Goal: Task Accomplishment & Management: Manage account settings

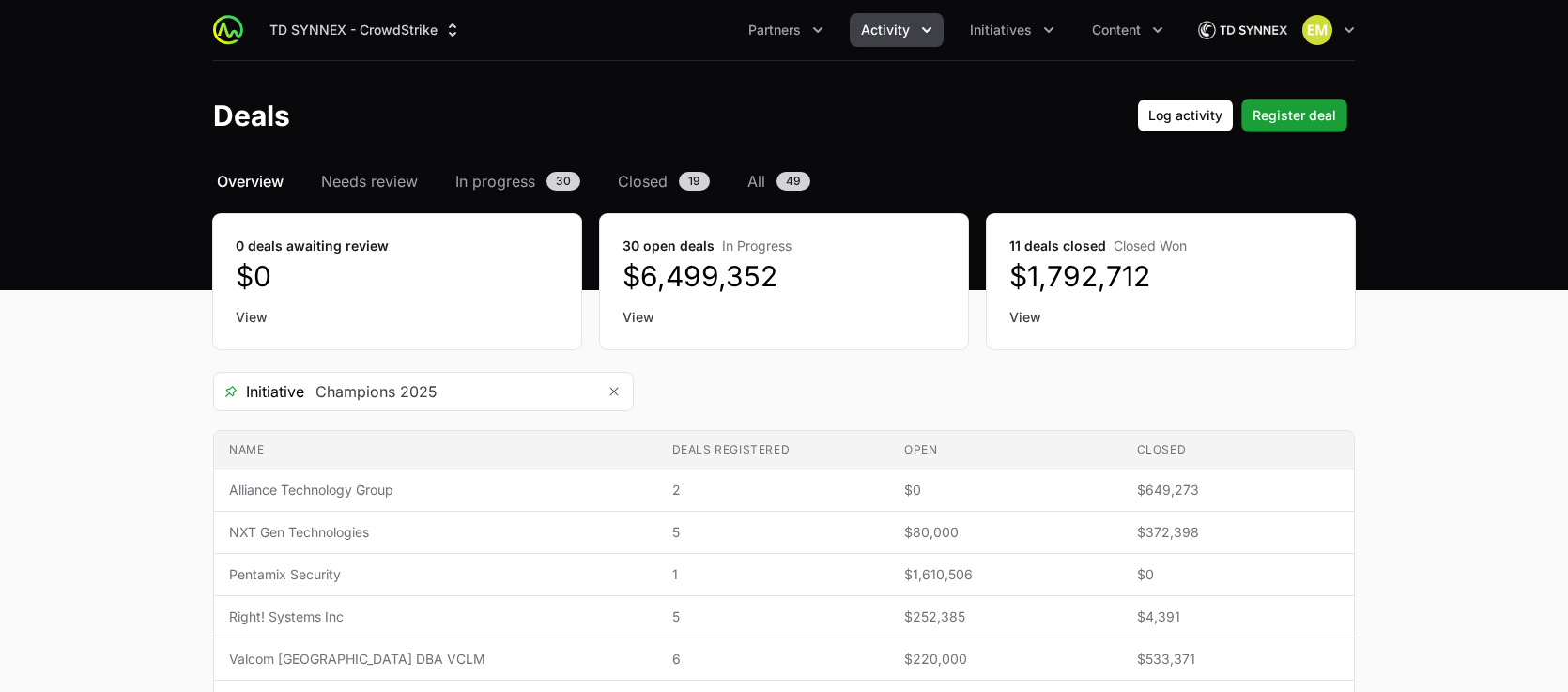
drag, startPoint x: 1546, startPoint y: 667, endPoint x: 1566, endPoint y: 687, distance: 28.3
click at [1340, 667] on main "Select a tab Overview Needs review In progress Closed All Overview Needs review…" at bounding box center [784, 688] width 1568 height 1037
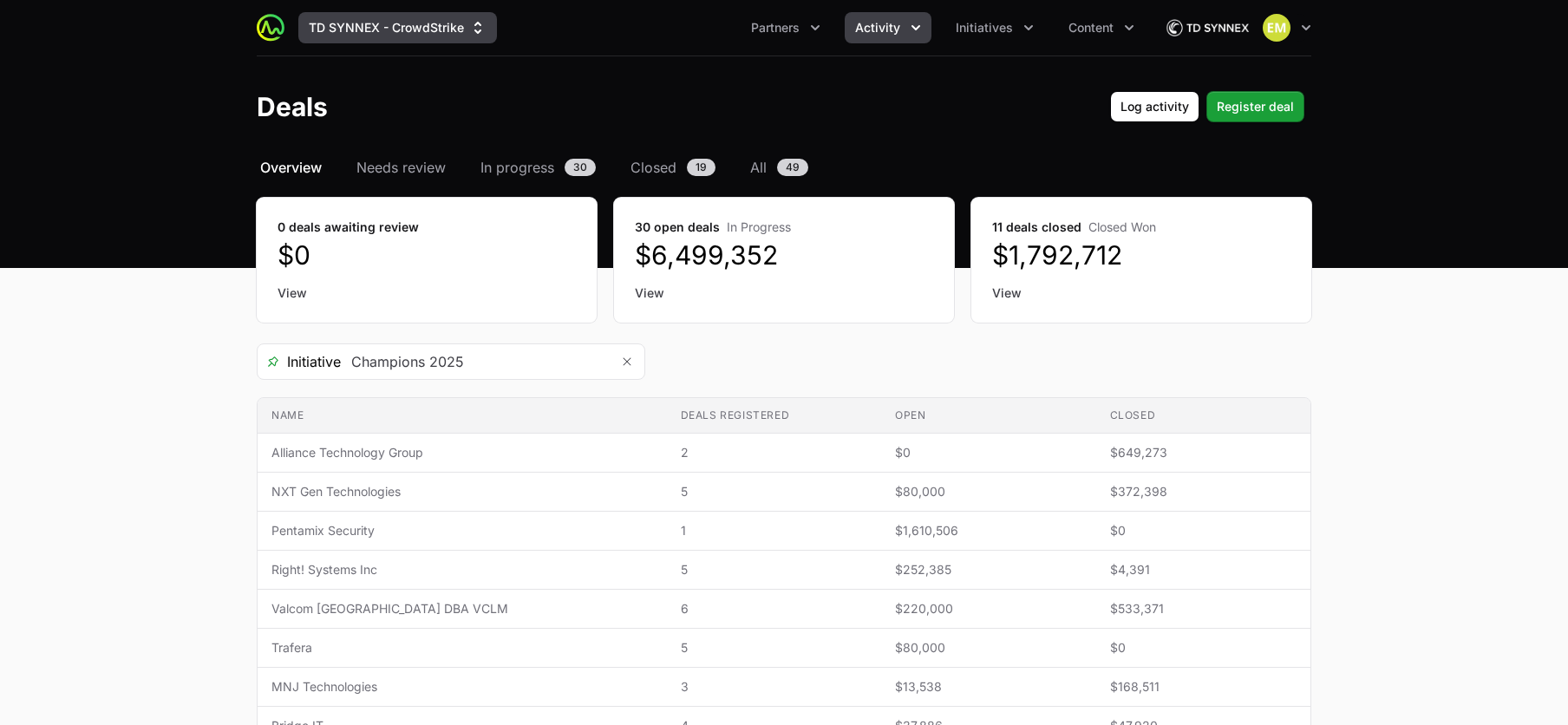
click at [431, 31] on button "TD SYNNEX - CrowdStrike" at bounding box center [397, 28] width 198 height 31
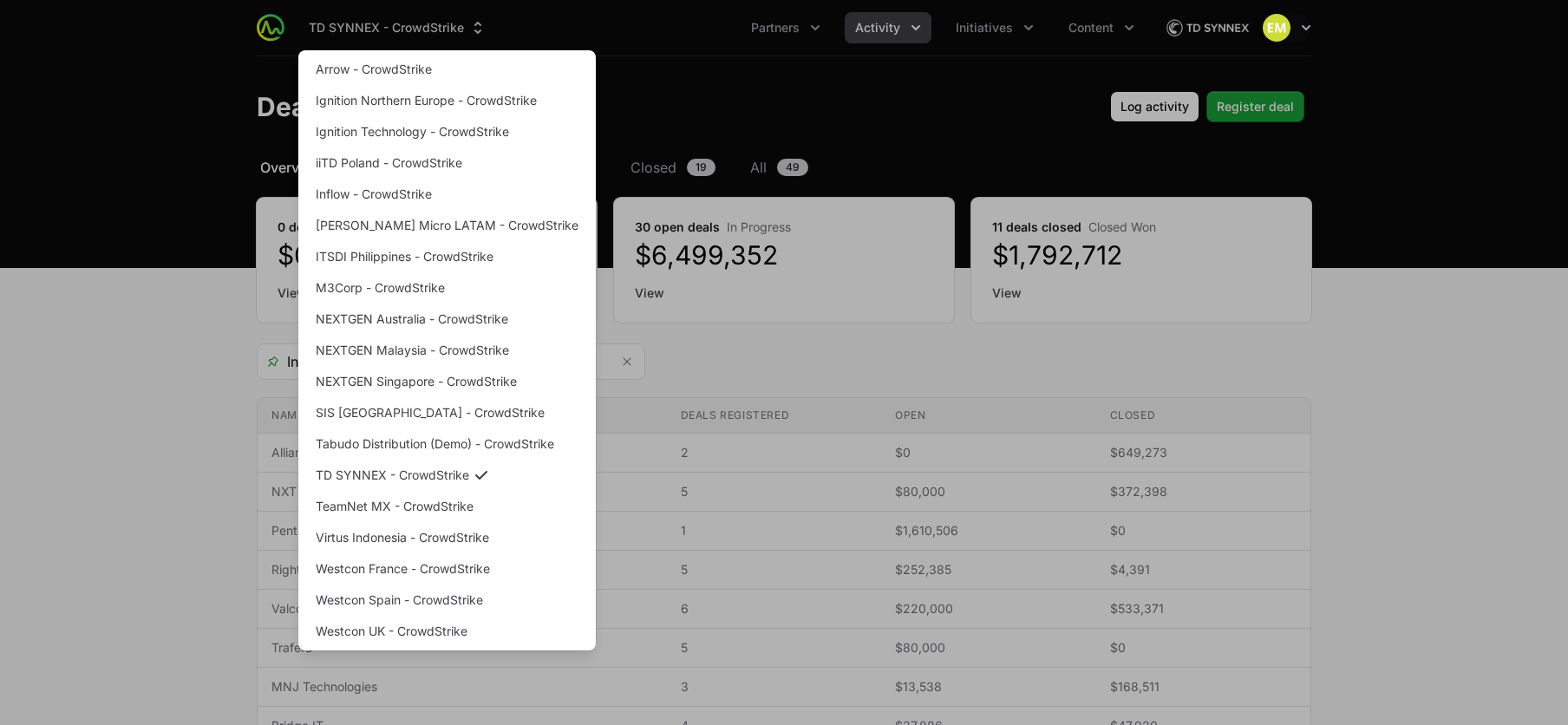
click at [671, 383] on div "Supplier switch menu" at bounding box center [784, 362] width 1568 height 725
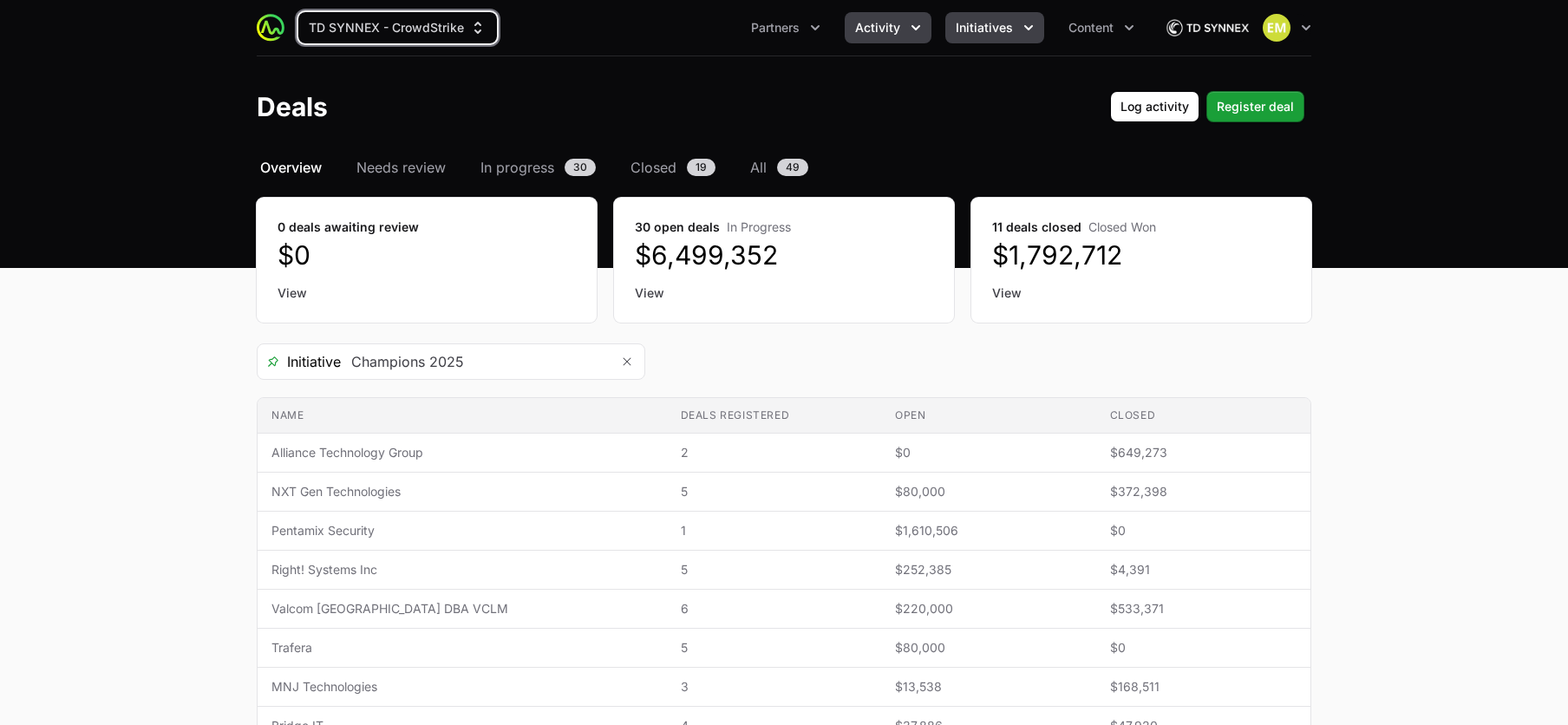
click at [984, 34] on span "Initiatives" at bounding box center [984, 27] width 57 height 17
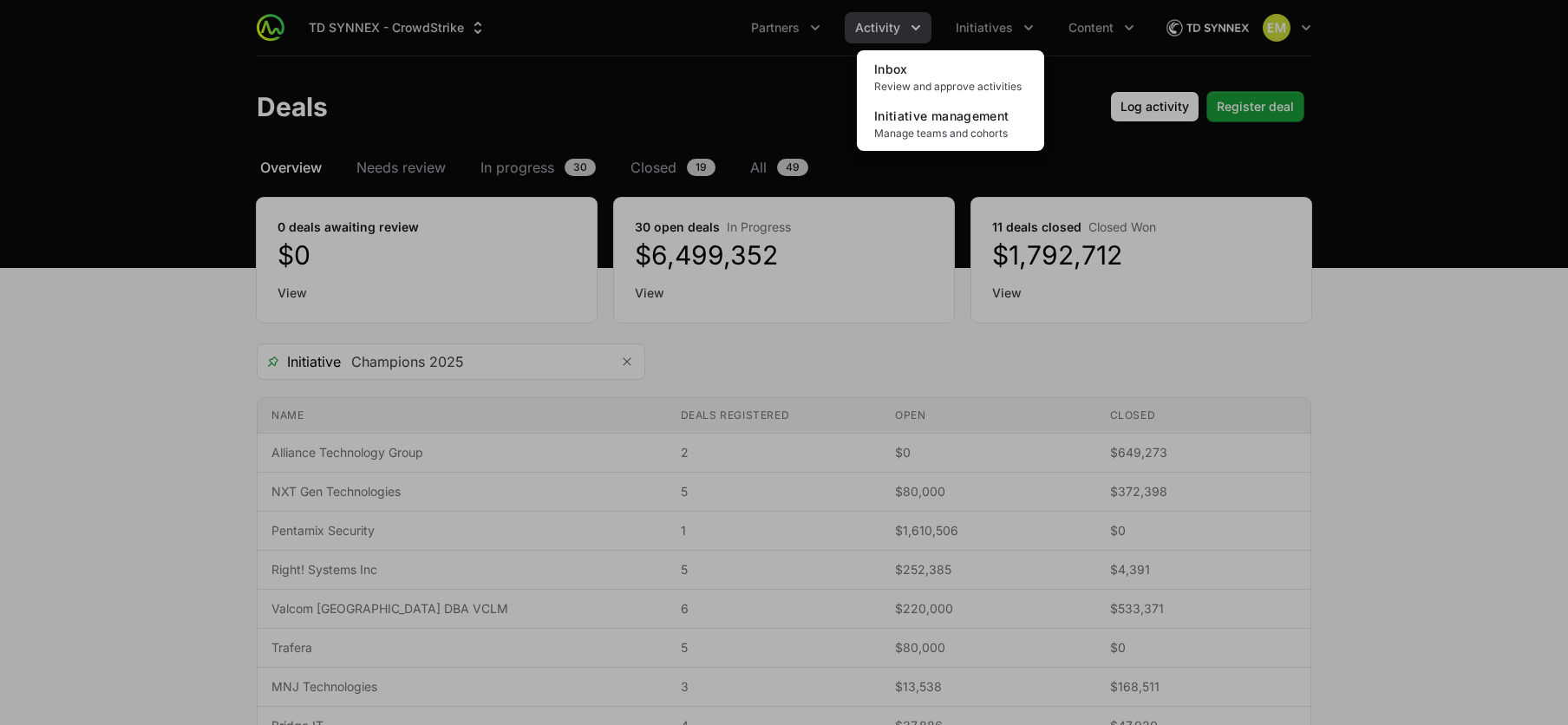
click at [769, 96] on div "Initiatives menu" at bounding box center [784, 362] width 1568 height 725
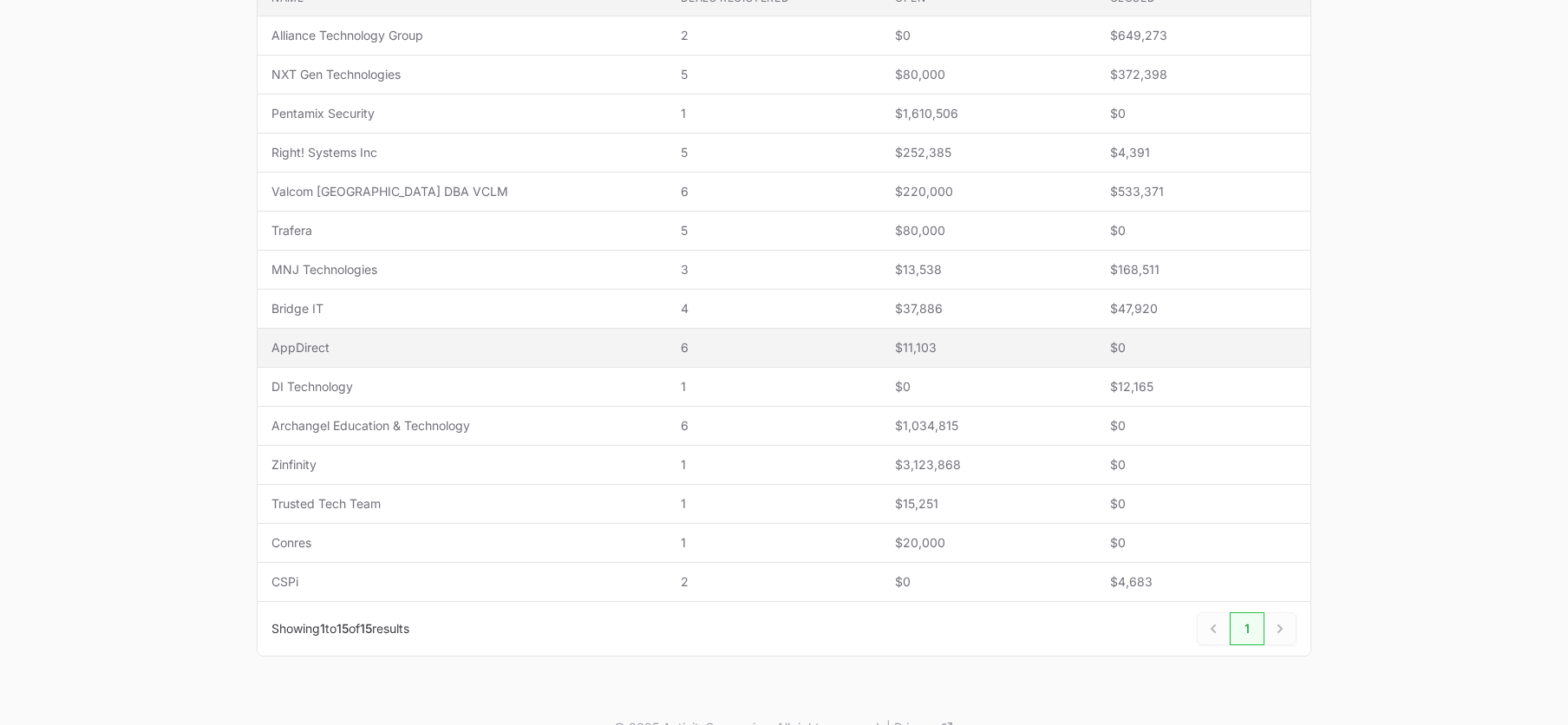
scroll to position [449, 0]
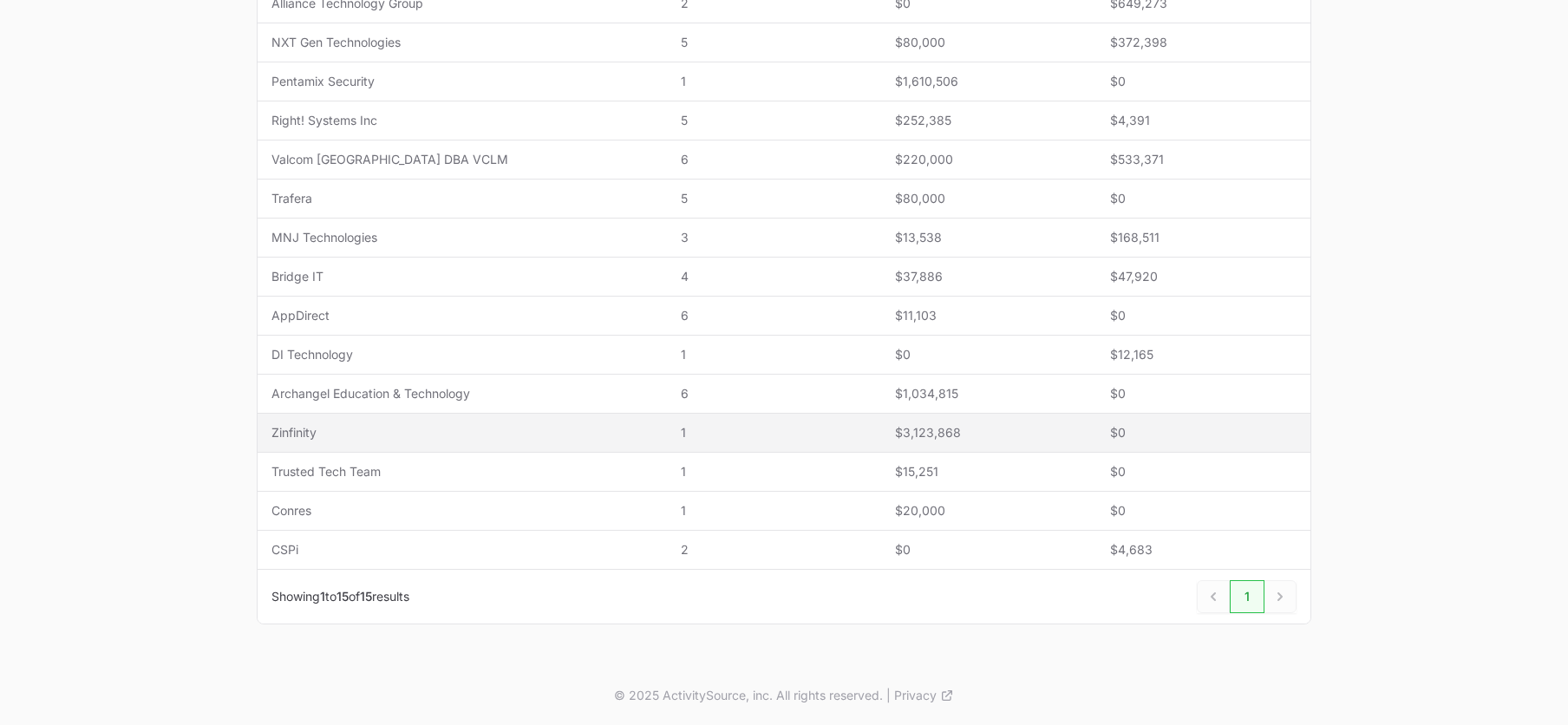
drag, startPoint x: 511, startPoint y: 431, endPoint x: 513, endPoint y: 421, distance: 10.2
click at [513, 431] on span "Zinfinity" at bounding box center [462, 432] width 381 height 17
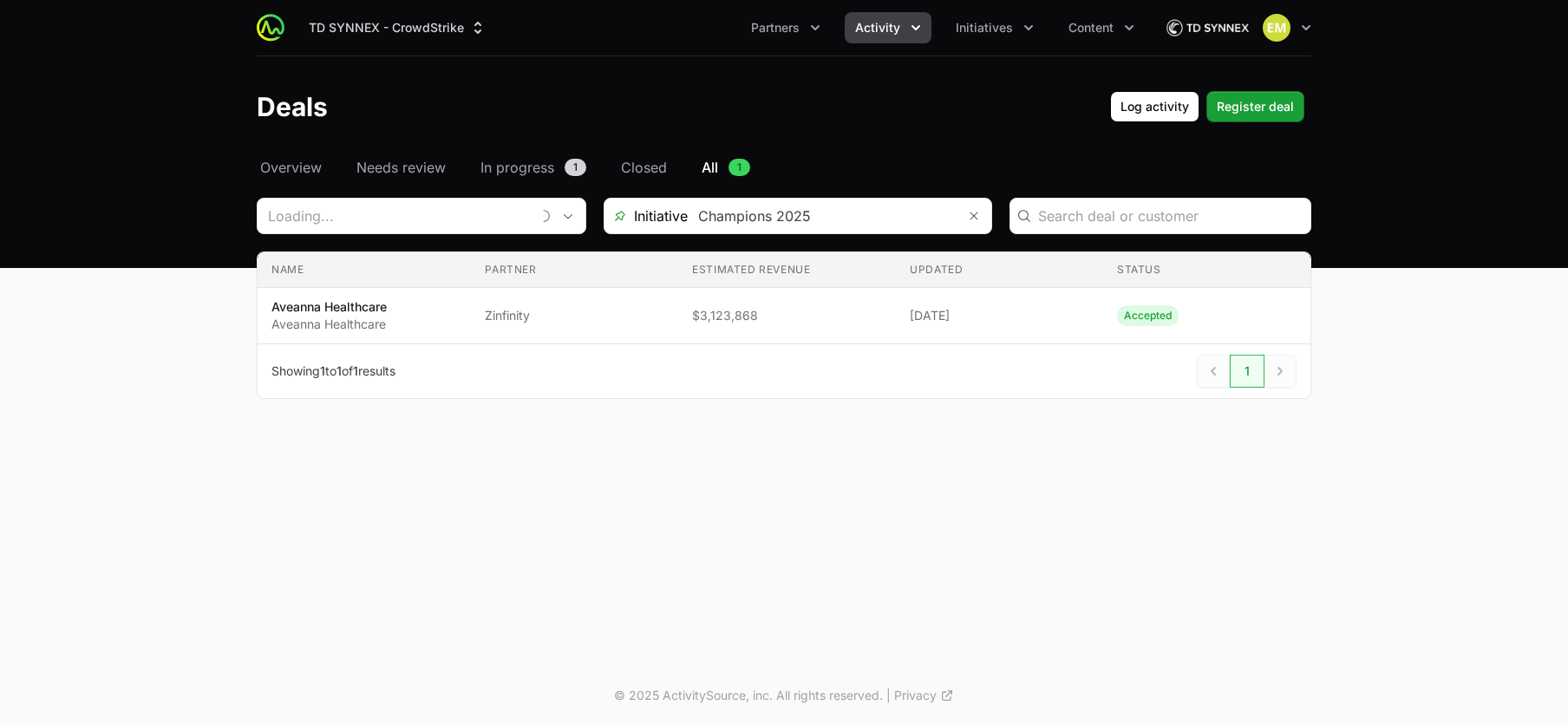
type input "Zinfinity"
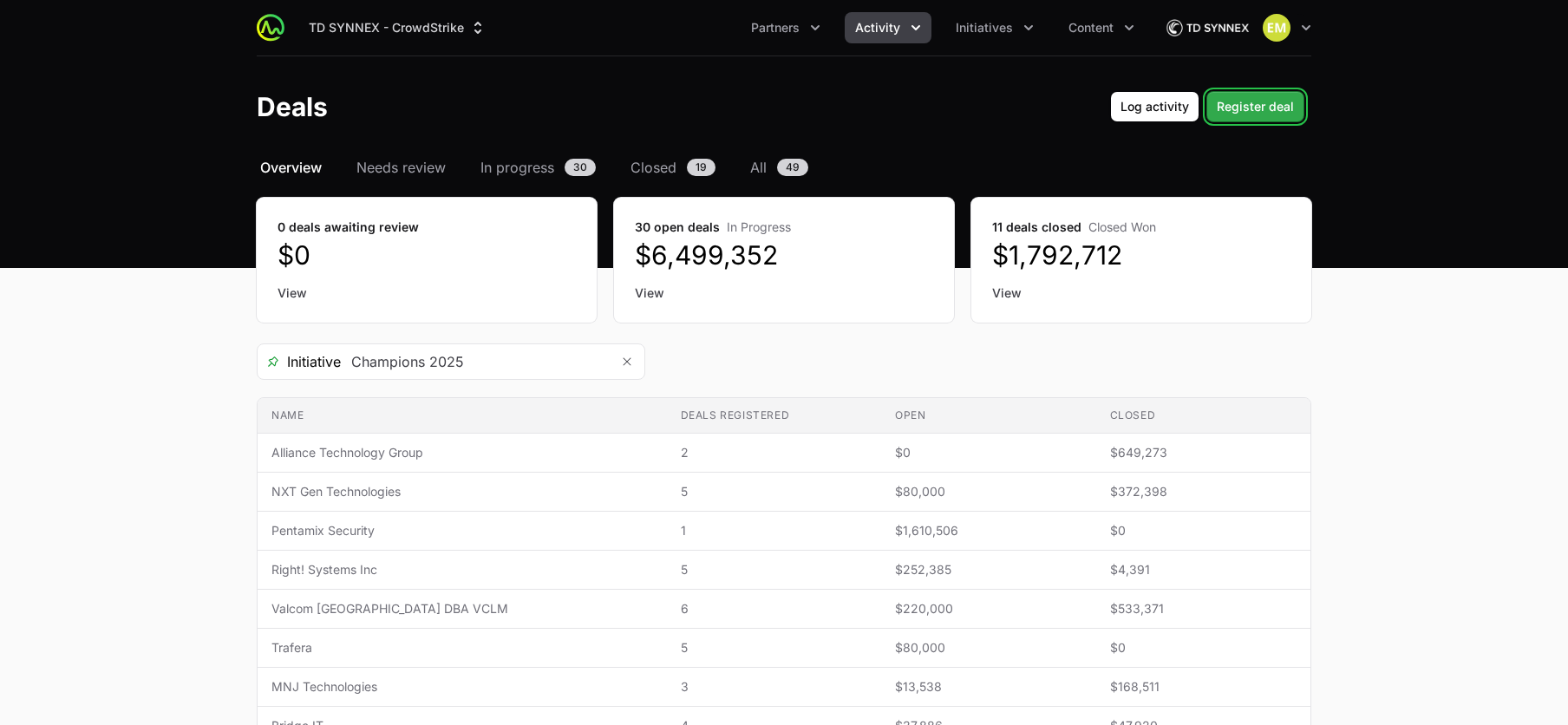
click at [1232, 110] on span "Register deal" at bounding box center [1255, 106] width 77 height 21
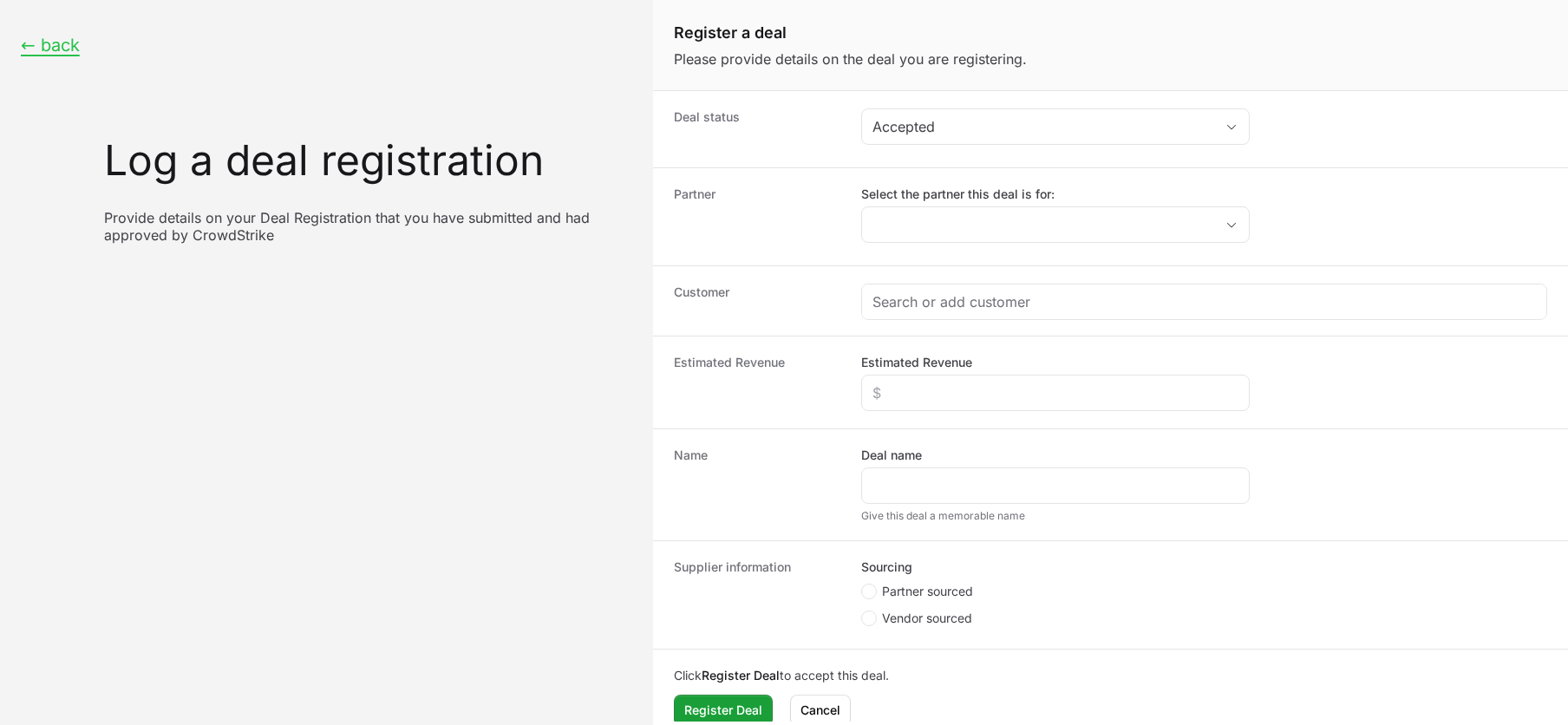
scroll to position [21, 0]
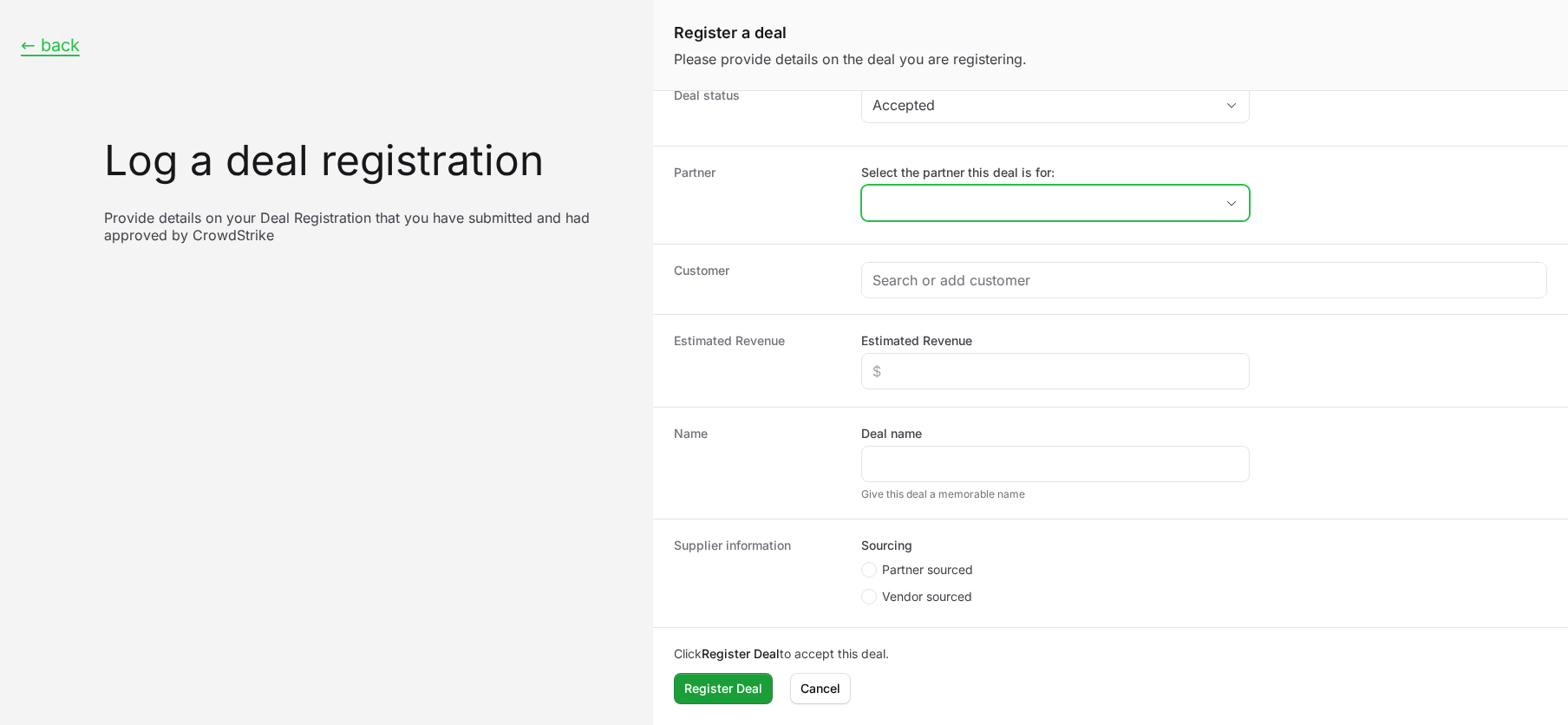
click at [946, 214] on input "Select the partner this deal is for:" at bounding box center [1038, 203] width 352 height 35
click at [559, 355] on div "← back Log a deal registration Provide details on your Deal Registration that y…" at bounding box center [326, 362] width 653 height 725
click at [54, 50] on button "← back" at bounding box center [50, 46] width 59 height 21
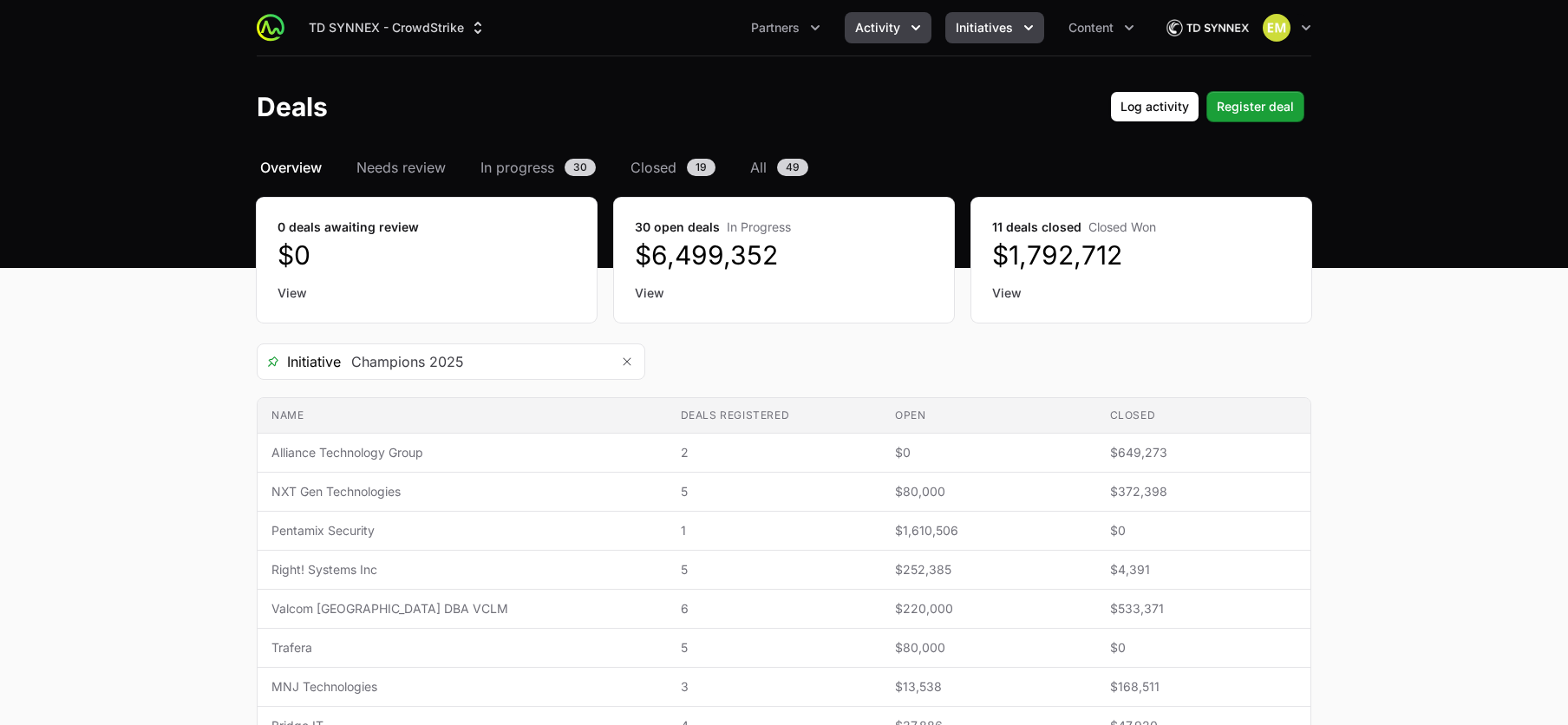
click at [964, 25] on span "Initiatives" at bounding box center [984, 27] width 57 height 17
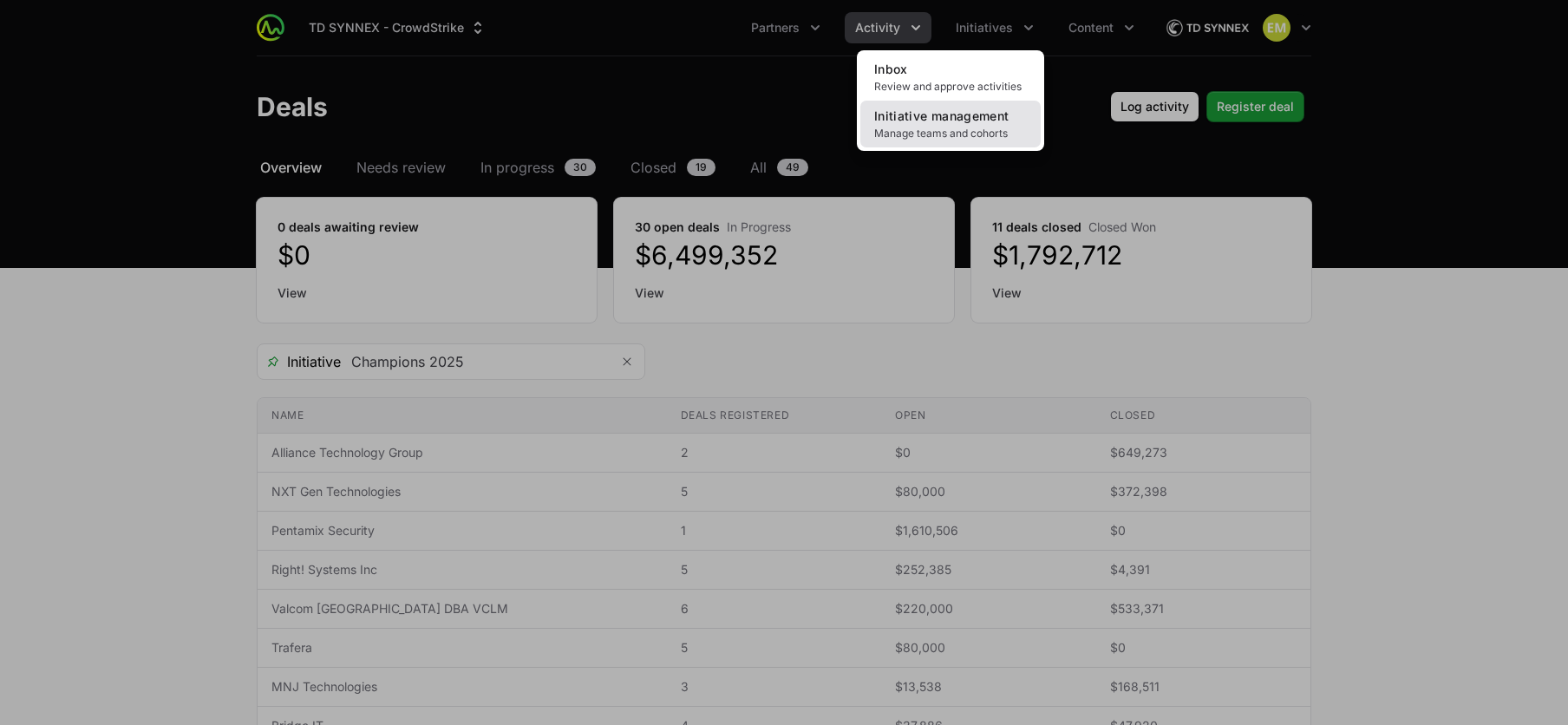
click at [917, 127] on span "Manage teams and cohorts" at bounding box center [950, 134] width 153 height 14
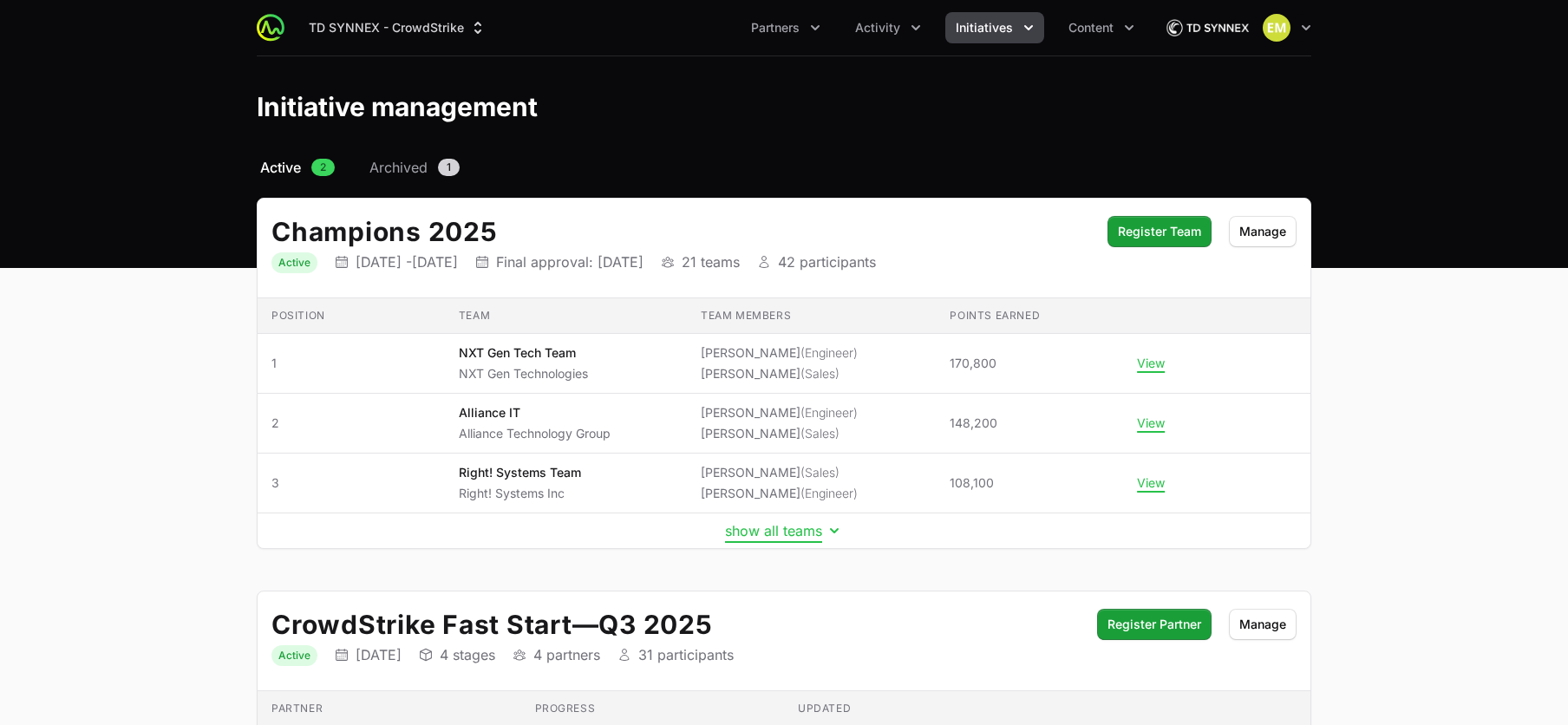
click at [783, 537] on button "show all teams" at bounding box center [784, 530] width 118 height 17
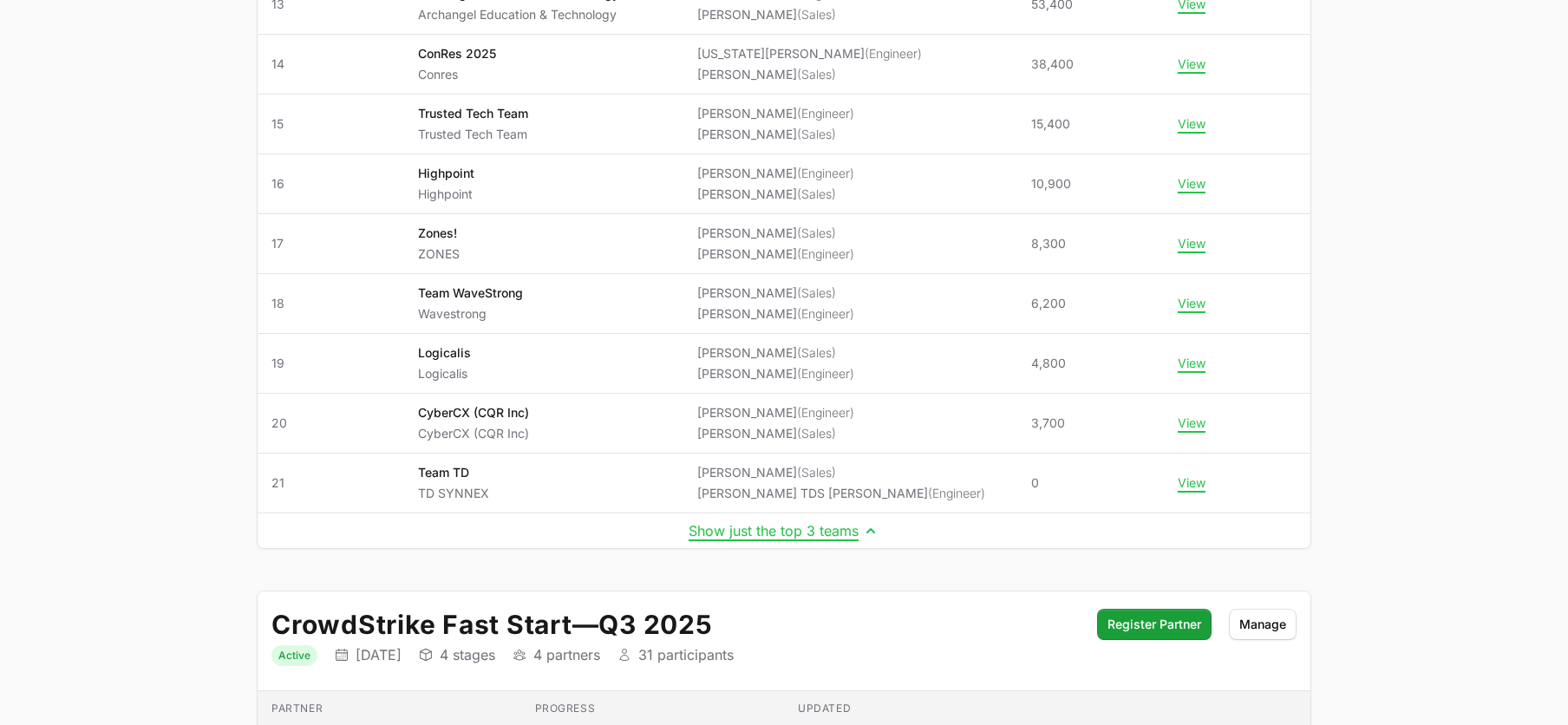
scroll to position [1332, 0]
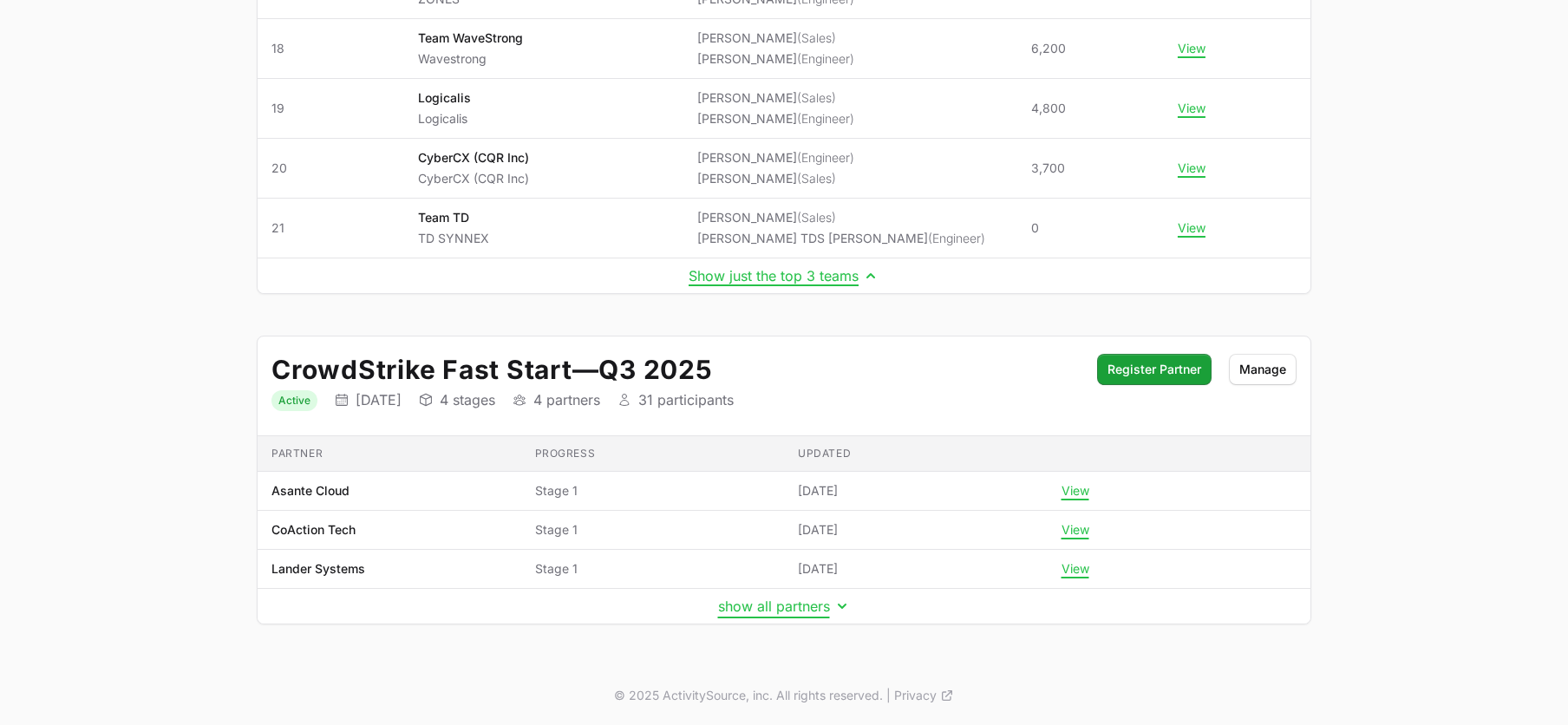
click at [811, 609] on button "show all partners" at bounding box center [784, 605] width 133 height 17
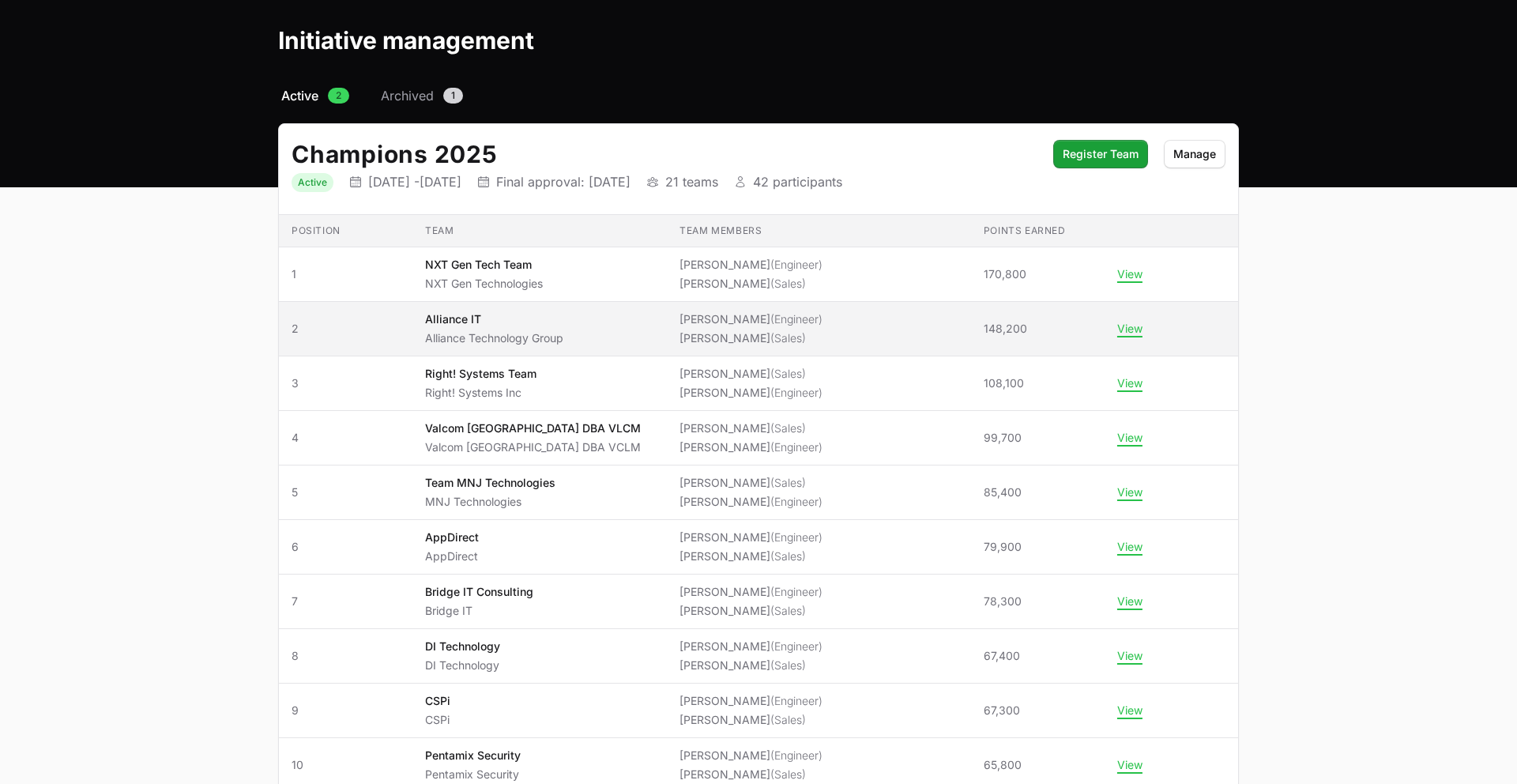
scroll to position [0, 0]
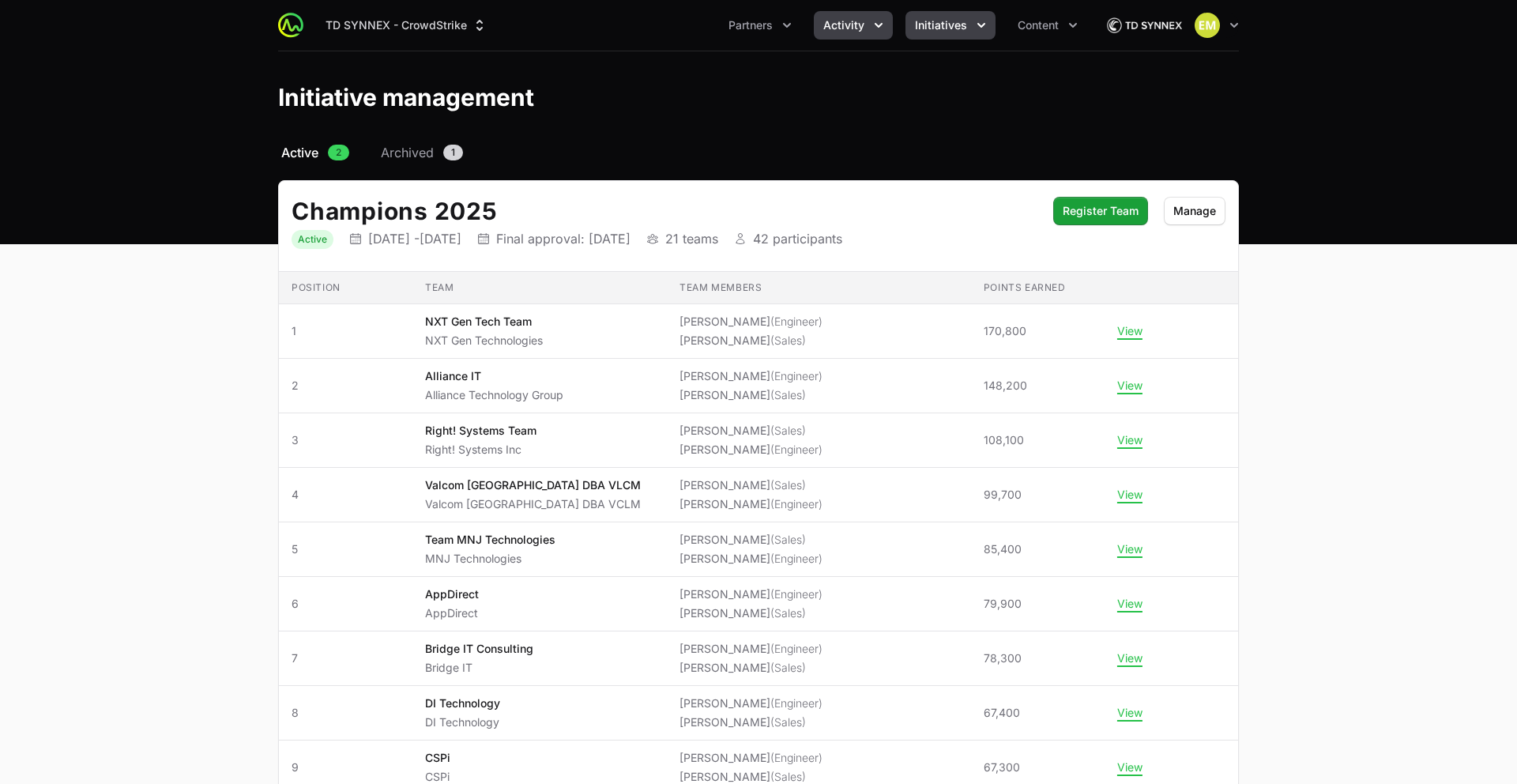
click at [852, 26] on span "Activity" at bounding box center [844, 24] width 41 height 15
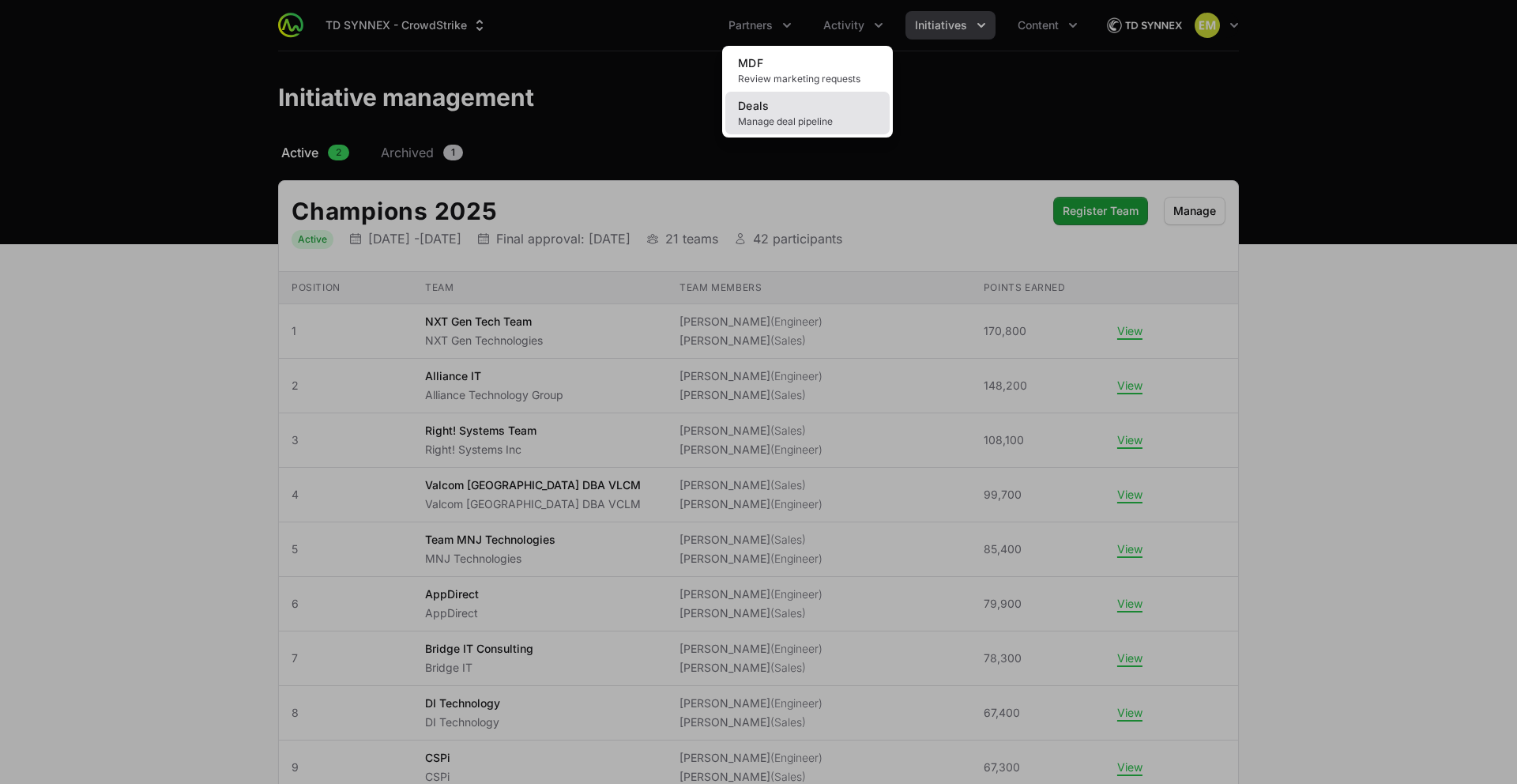
click at [816, 111] on link "Deals Manage deal pipeline" at bounding box center [808, 113] width 164 height 42
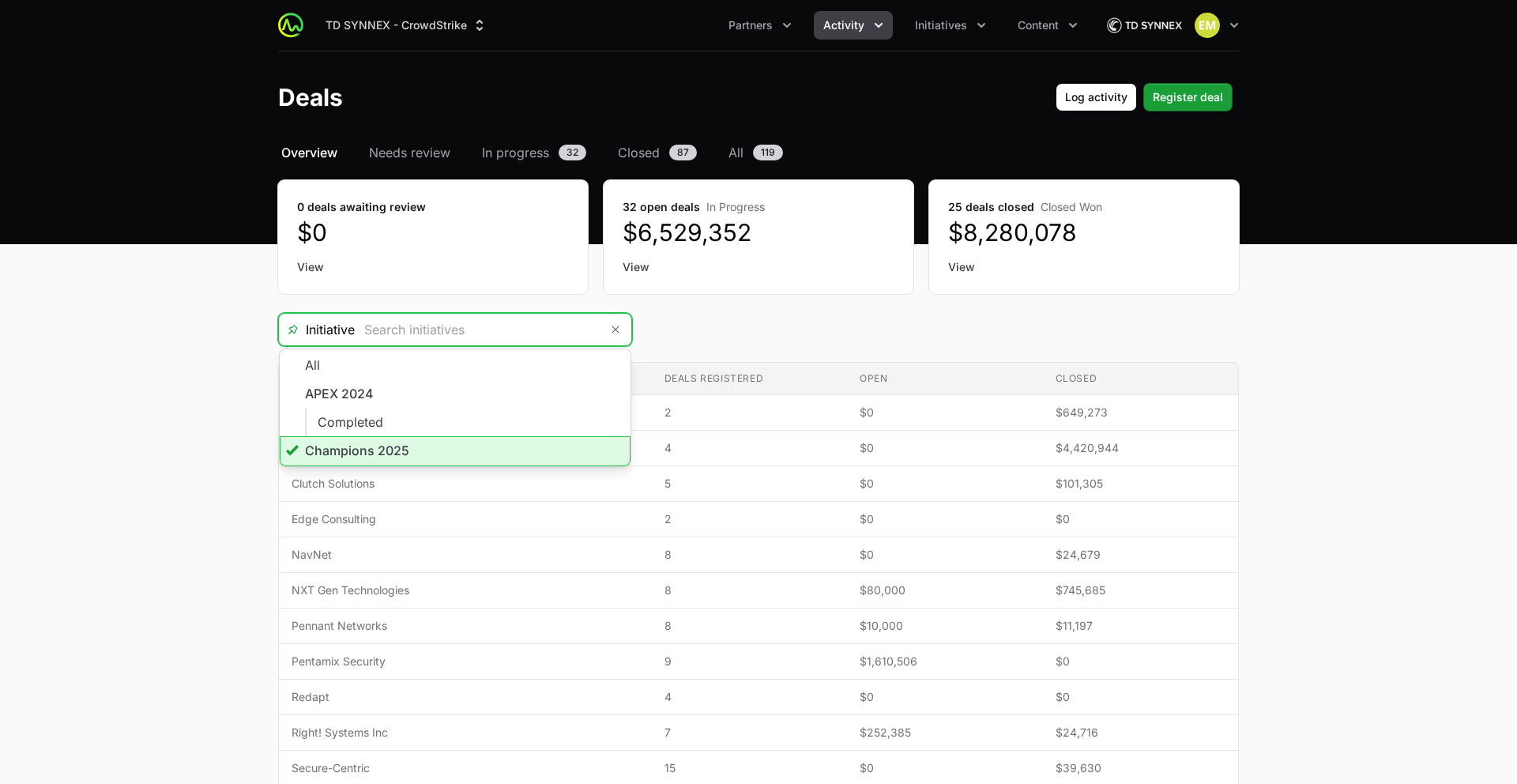
click at [588, 324] on input "Deals Filters" at bounding box center [477, 329] width 245 height 32
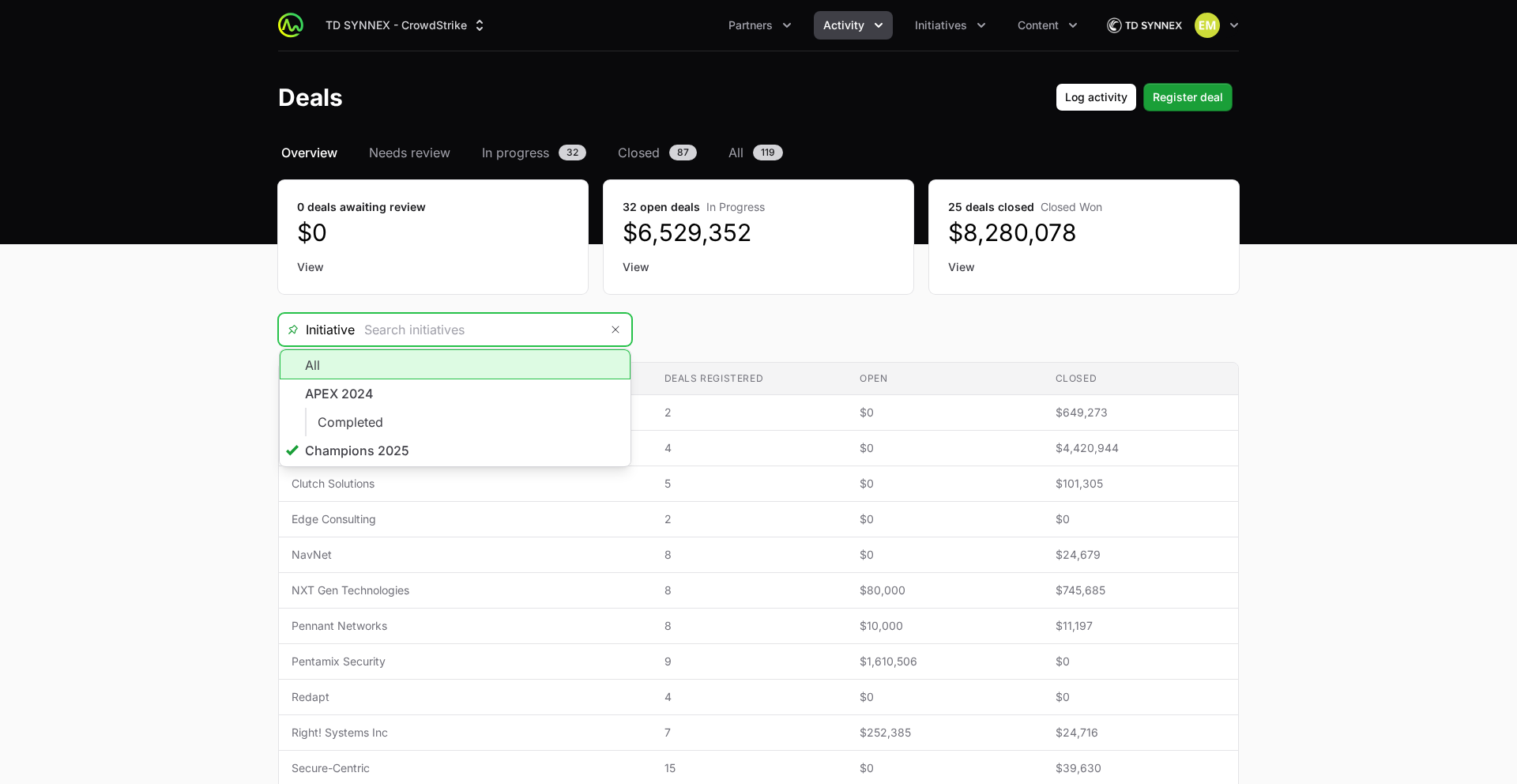
click at [417, 372] on li "All" at bounding box center [455, 364] width 351 height 30
type input "All"
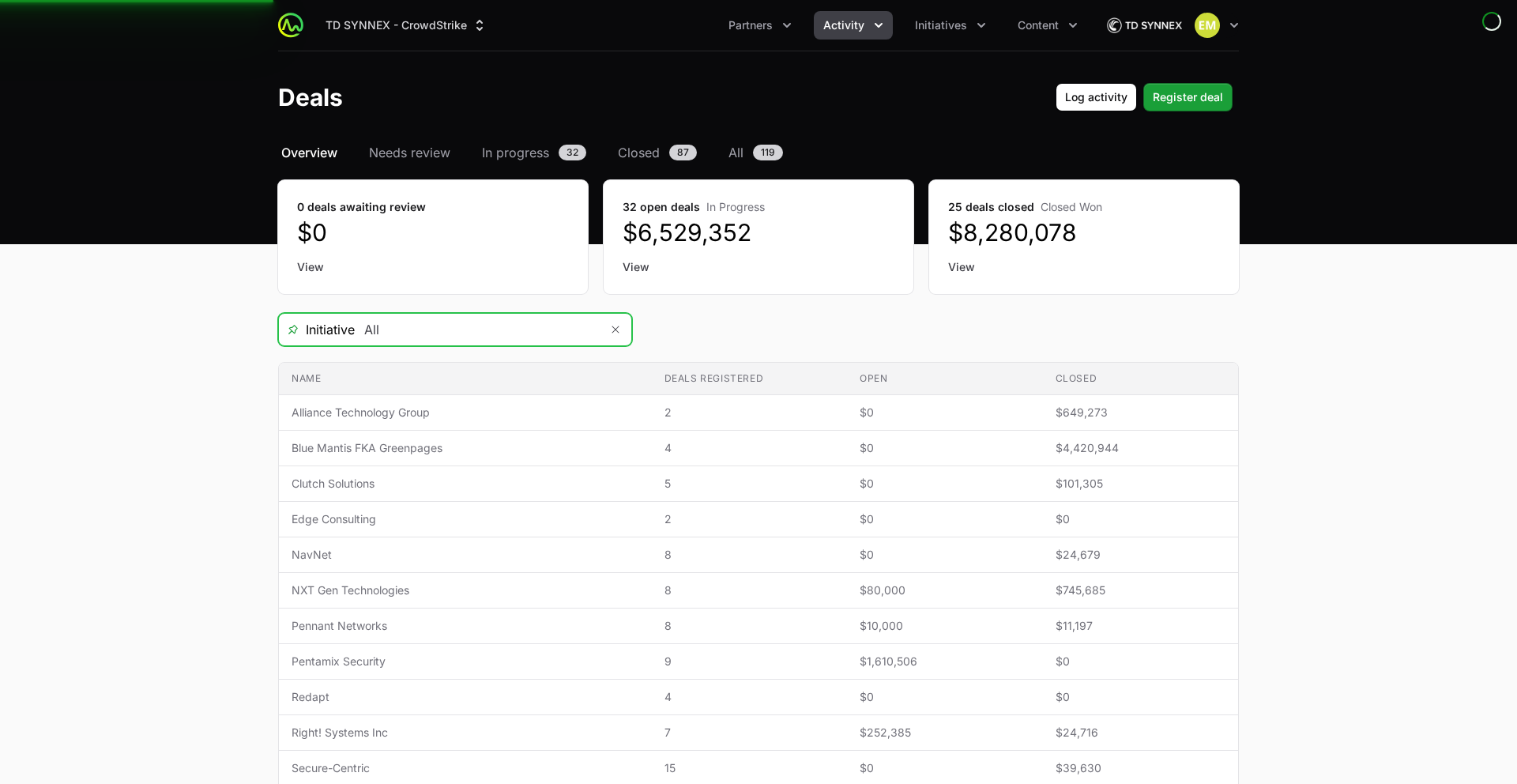
click at [424, 333] on input "All" at bounding box center [477, 329] width 245 height 32
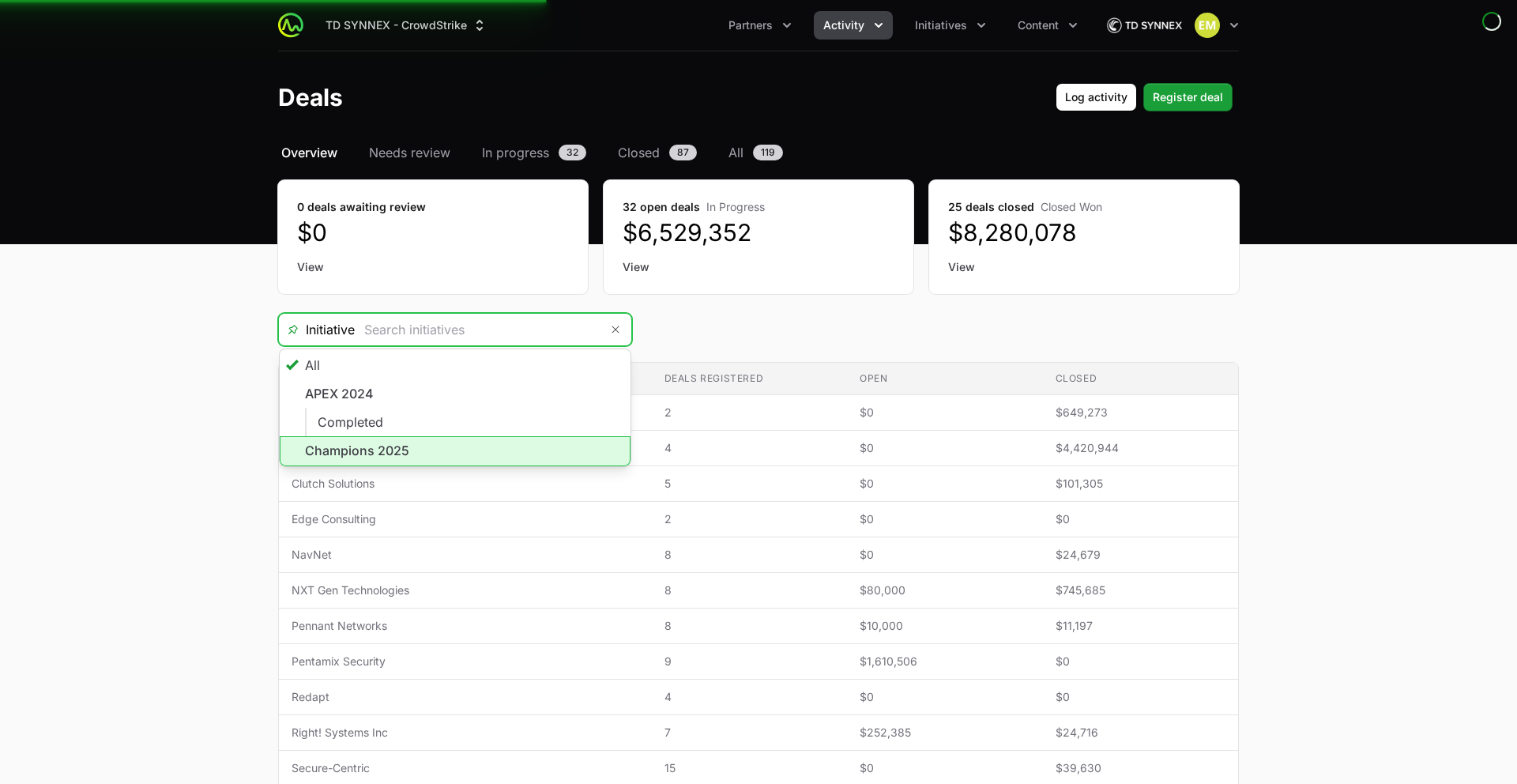
click at [399, 447] on li "Champions 2025" at bounding box center [455, 451] width 351 height 30
type input "Champions 2025"
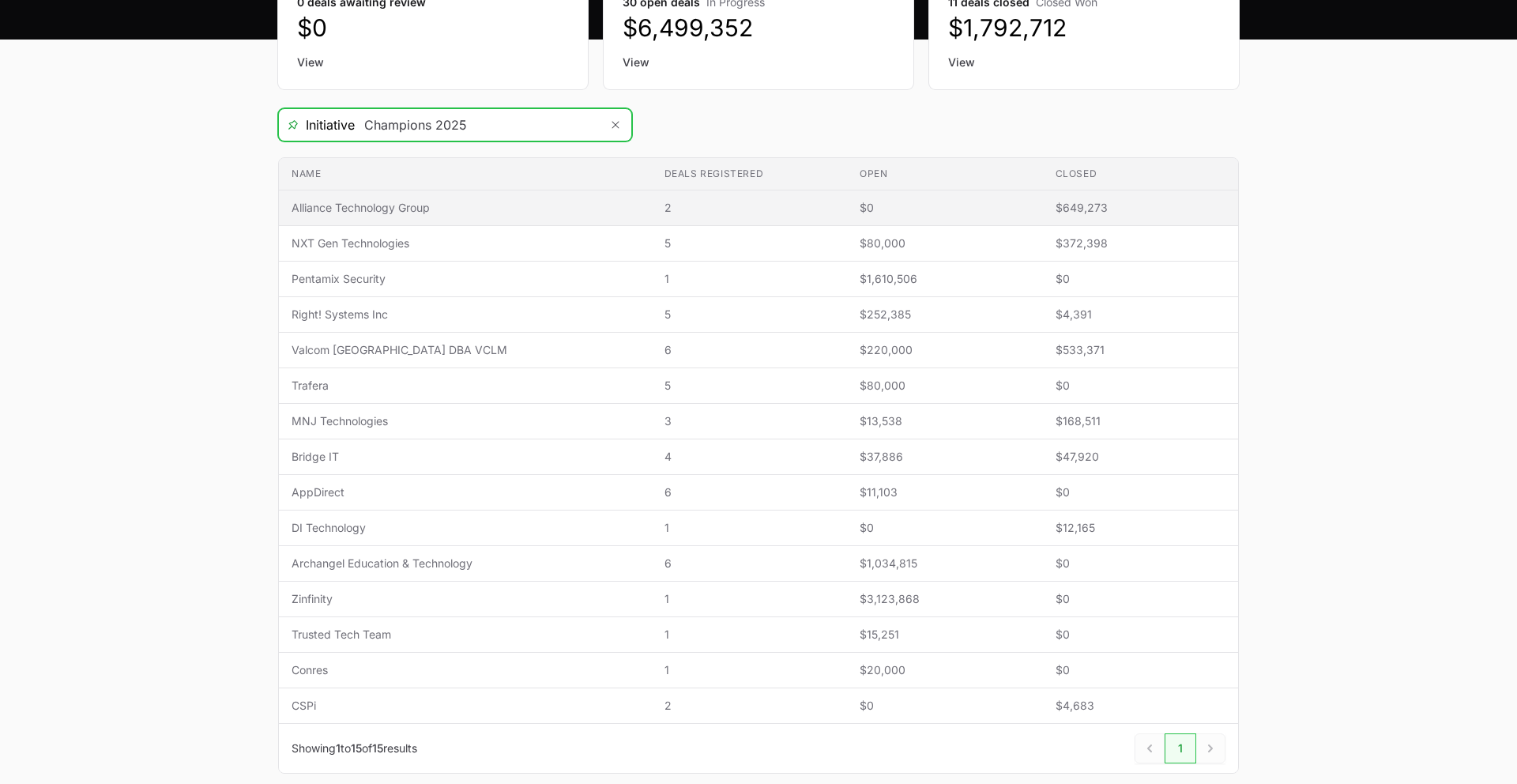
scroll to position [206, 0]
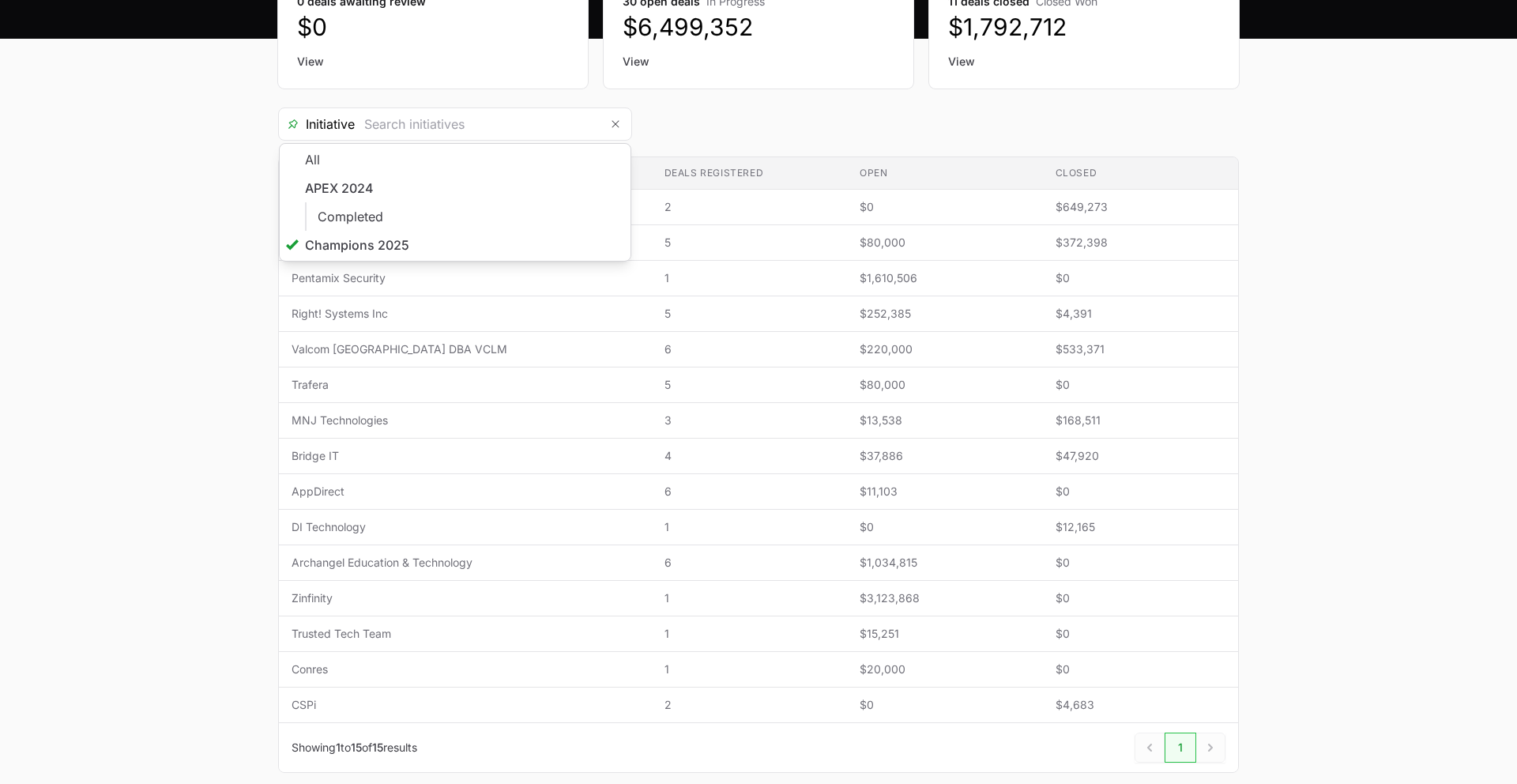
type input "Champions 2025"
click at [107, 262] on main "Select a tab Overview Needs review In progress Closed All Overview Needs review…" at bounding box center [758, 373] width 1517 height 873
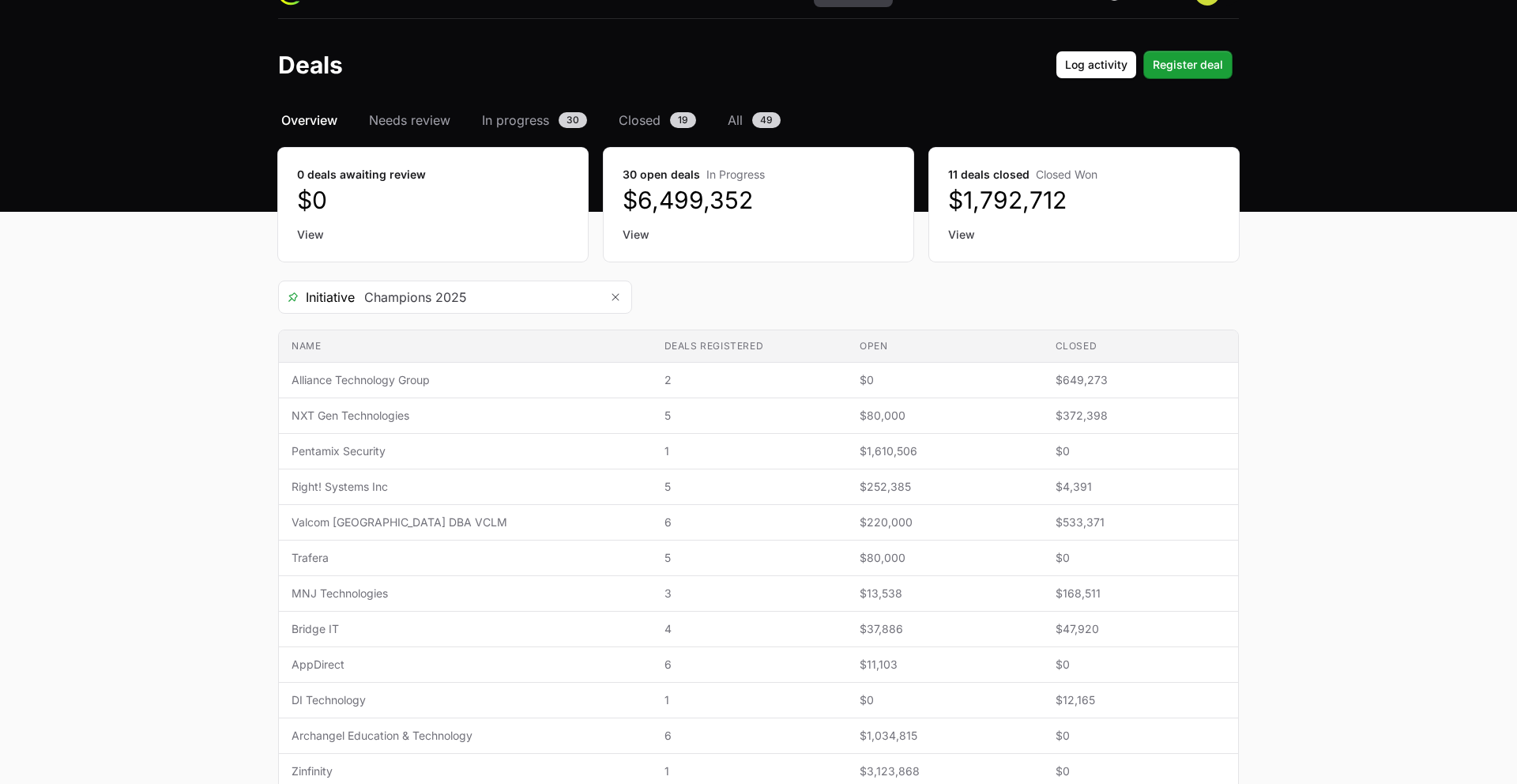
scroll to position [0, 0]
